Goal: Use online tool/utility: Utilize a website feature to perform a specific function

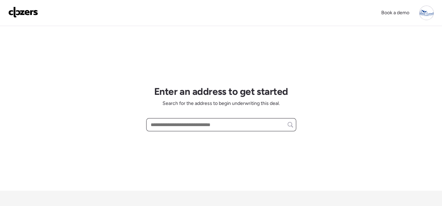
click at [166, 126] on input "text" at bounding box center [221, 125] width 144 height 10
paste input "**********"
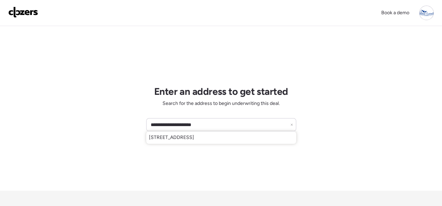
click at [194, 136] on span "[STREET_ADDRESS]" at bounding box center [171, 137] width 45 height 7
type input "**********"
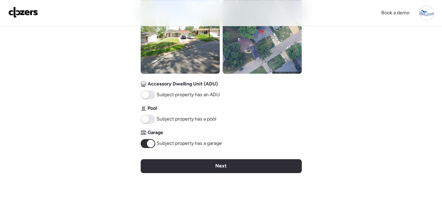
scroll to position [347, 0]
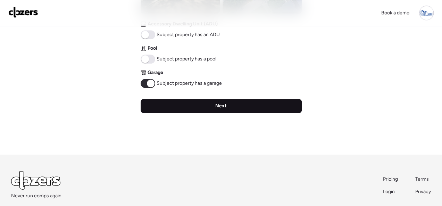
click at [221, 104] on span "Next" at bounding box center [220, 105] width 11 height 7
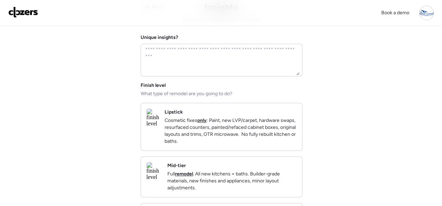
scroll to position [0, 0]
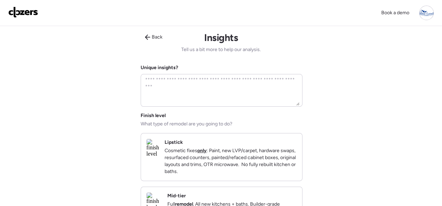
click at [272, 144] on div "Lipstick Cosmetic fixes only : Paint, new LVP/carpet, hardware swaps, resurface…" at bounding box center [230, 157] width 132 height 36
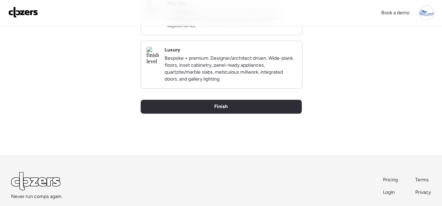
scroll to position [239, 0]
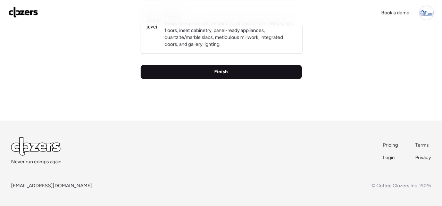
click at [224, 73] on span "Finish" at bounding box center [221, 71] width 14 height 7
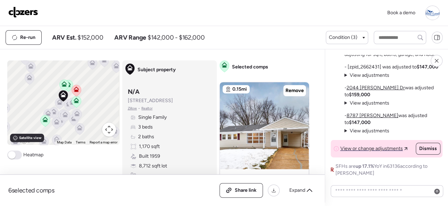
click at [31, 8] on img at bounding box center [23, 12] width 30 height 11
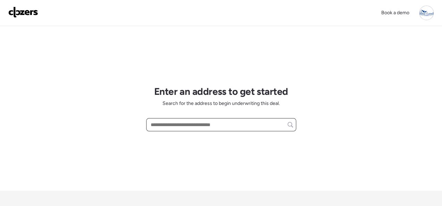
click at [190, 124] on input "text" at bounding box center [221, 125] width 144 height 10
paste input "**********"
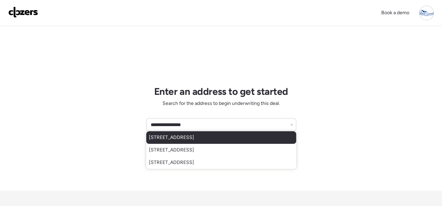
click at [193, 135] on span "2123 69th St, Saint Louis, MO, 63121" at bounding box center [171, 137] width 45 height 7
type input "**********"
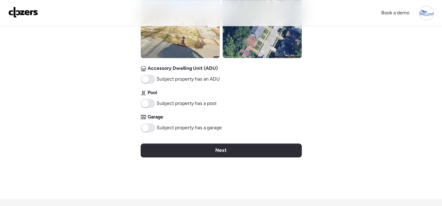
scroll to position [312, 0]
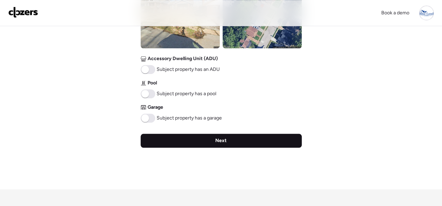
click at [227, 138] on div "Next" at bounding box center [221, 141] width 161 height 14
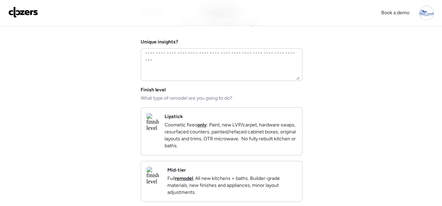
scroll to position [69, 0]
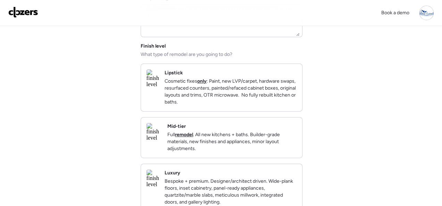
click at [281, 127] on div "Mid-tier Full remodel . All new kitchens + baths. Builder-grade materials, new …" at bounding box center [221, 137] width 161 height 40
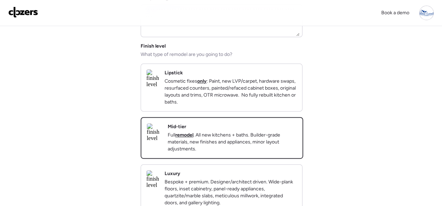
scroll to position [239, 0]
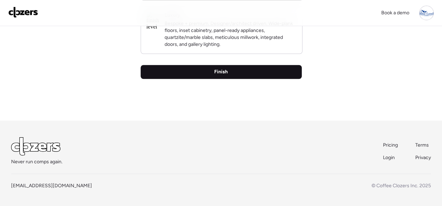
click at [226, 73] on span "Finish" at bounding box center [221, 71] width 14 height 7
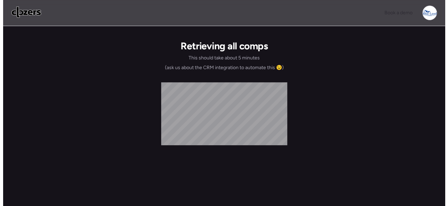
scroll to position [0, 0]
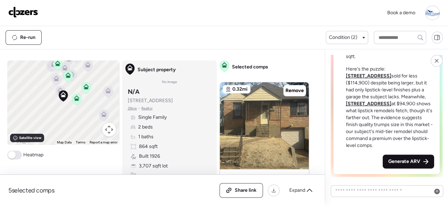
click at [404, 161] on span "Generate ARV" at bounding box center [404, 161] width 32 height 7
